Goal: Find contact information: Find contact information

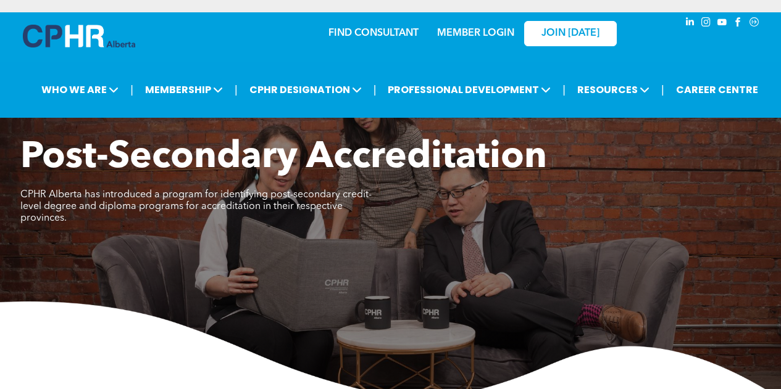
scroll to position [1495, 0]
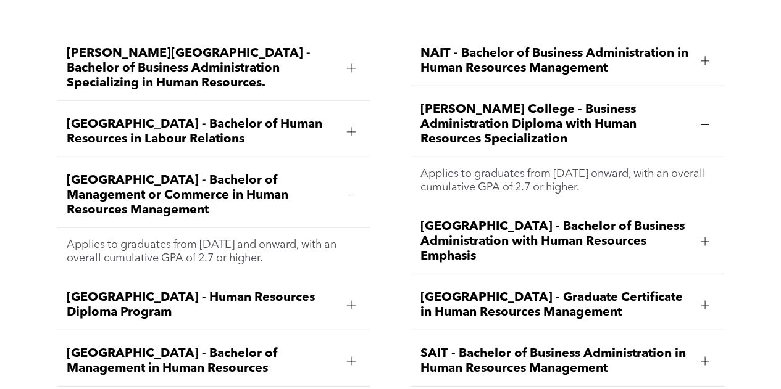
click at [262, 127] on span "Athabasca University - Bachelor of Human Resources in Labour Relations" at bounding box center [202, 132] width 270 height 30
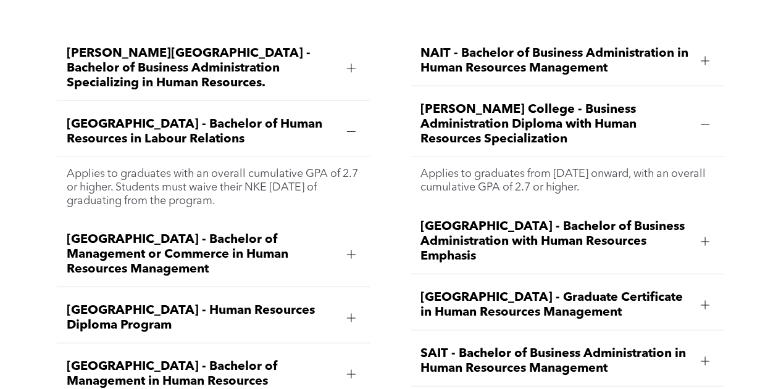
click at [286, 117] on span "Athabasca University - Bachelor of Human Resources in Labour Relations" at bounding box center [202, 132] width 270 height 30
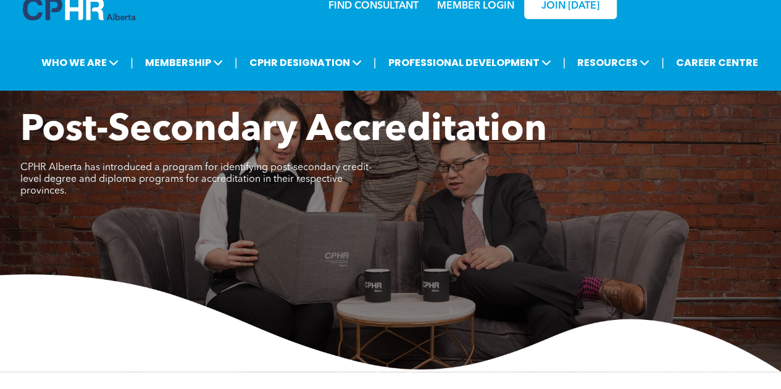
scroll to position [0, 0]
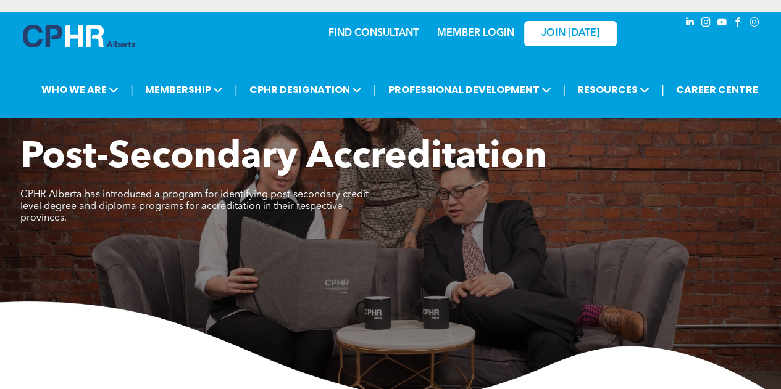
click at [389, 35] on link "FIND CONSULTANT" at bounding box center [373, 33] width 90 height 10
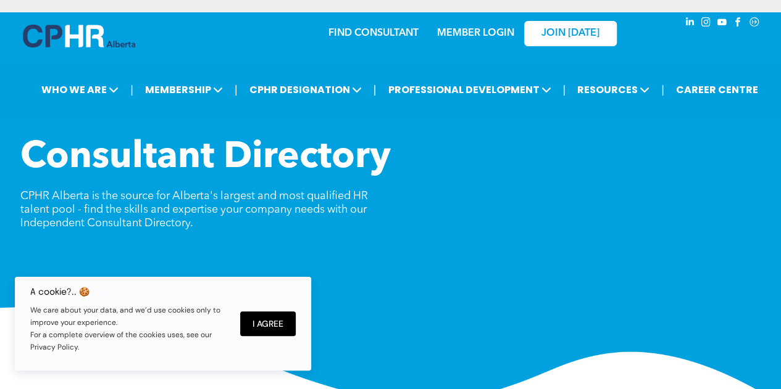
click at [93, 46] on img at bounding box center [79, 36] width 112 height 23
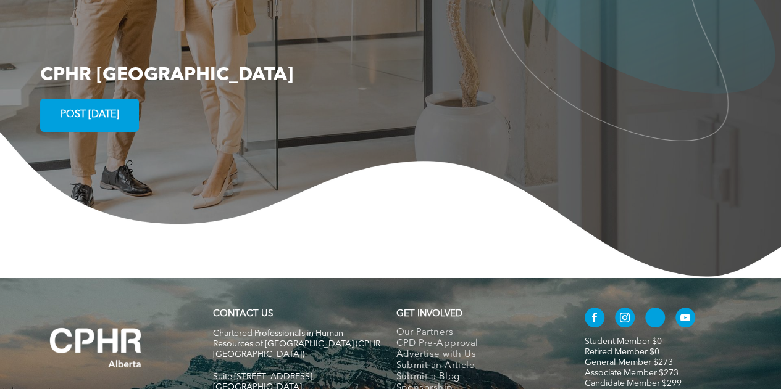
scroll to position [2280, 0]
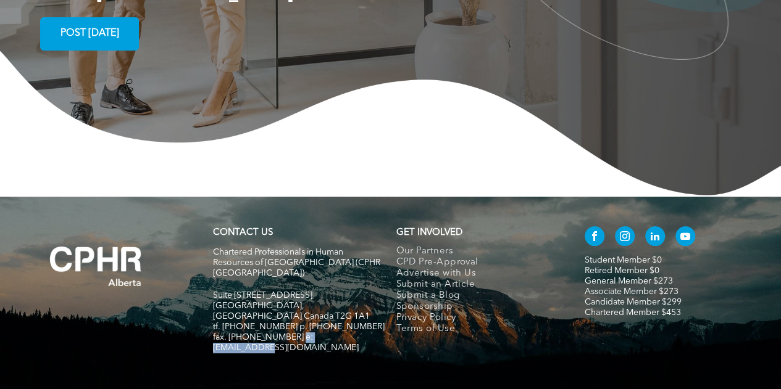
drag, startPoint x: 355, startPoint y: 275, endPoint x: 294, endPoint y: 275, distance: 61.7
click at [294, 333] on h5 "fax. [PHONE_NUMBER] e:[EMAIL_ADDRESS][DOMAIN_NAME]" at bounding box center [299, 343] width 172 height 21
copy span "info@cphrab.ca"
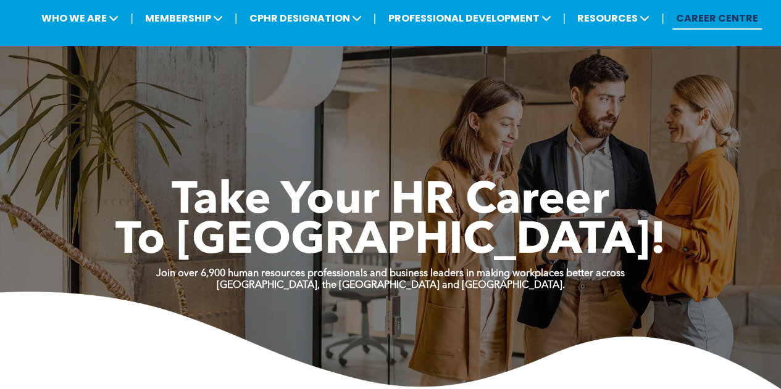
scroll to position [0, 0]
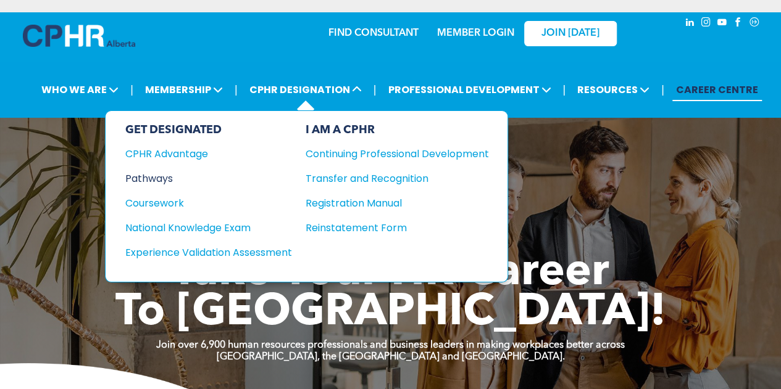
click at [145, 177] on div "Pathways" at bounding box center [200, 178] width 150 height 15
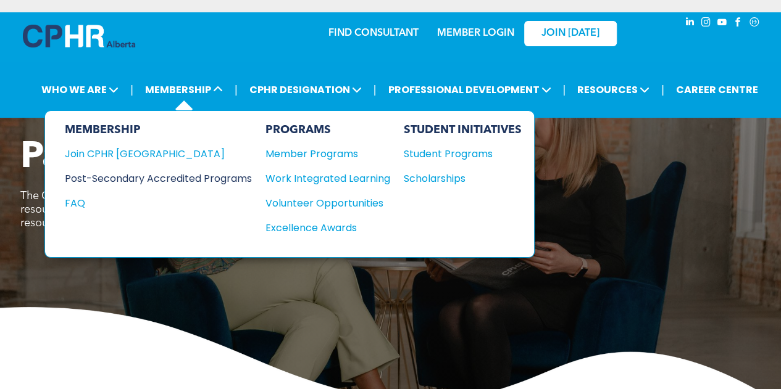
click at [194, 181] on div "Post-Secondary Accredited Programs" at bounding box center [149, 178] width 168 height 15
